Goal: Task Accomplishment & Management: Manage account settings

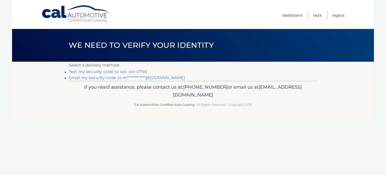
click at [138, 72] on link "Text my security code to xxx-xxx-0746" at bounding box center [108, 71] width 79 height 5
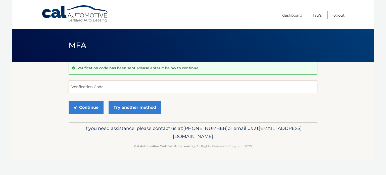
click at [117, 84] on input "Verification Code" at bounding box center [193, 87] width 249 height 13
type input "9"
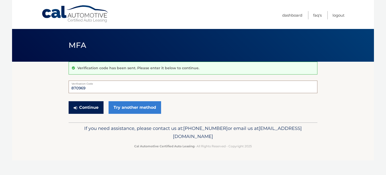
type input "870969"
click at [89, 105] on button "Continue" at bounding box center [86, 107] width 35 height 13
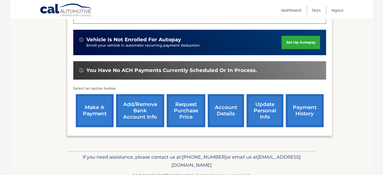
scroll to position [160, 0]
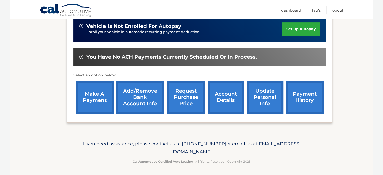
click at [347, 84] on section "my vehicles Add a new lease lease account #44455531589 vehicle 2022 Jeep Cherok…" at bounding box center [191, 19] width 362 height 236
click at [338, 9] on link "Logout" at bounding box center [337, 10] width 12 height 8
